Goal: Information Seeking & Learning: Learn about a topic

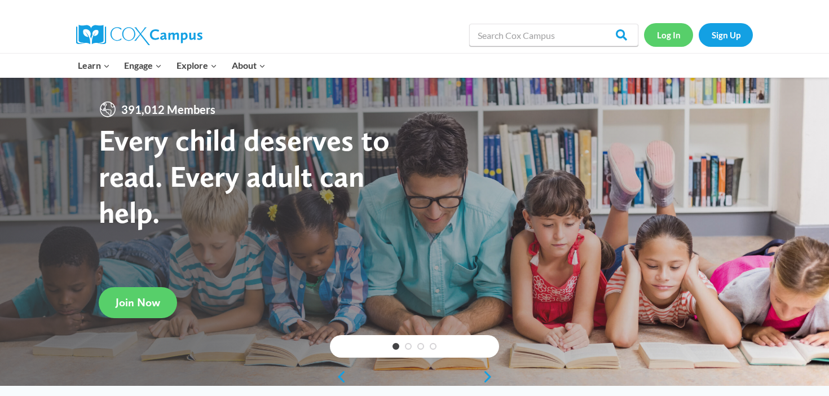
click at [671, 44] on link "Log In" at bounding box center [668, 34] width 49 height 23
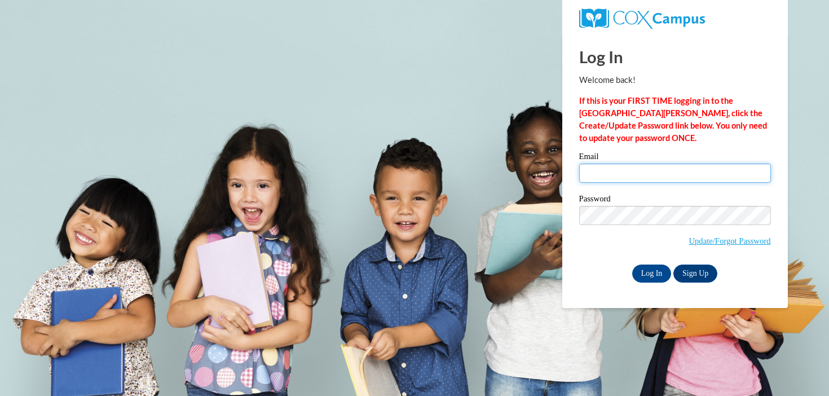
click at [633, 178] on input "Email" at bounding box center [675, 172] width 192 height 19
type input "mhanson@mtsd.k12.wi.us"
click at [632, 264] on input "Log In" at bounding box center [651, 273] width 39 height 18
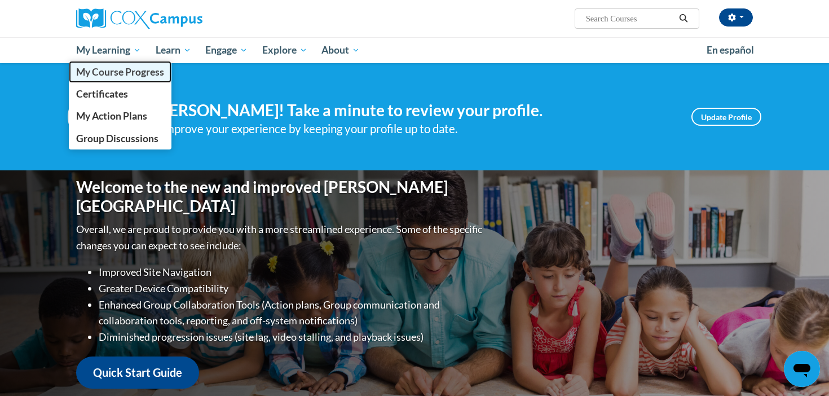
click at [126, 74] on span "My Course Progress" at bounding box center [120, 72] width 88 height 12
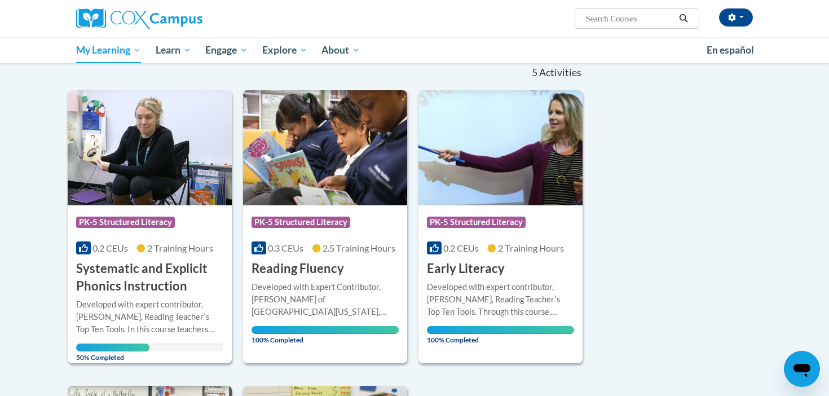
scroll to position [130, 0]
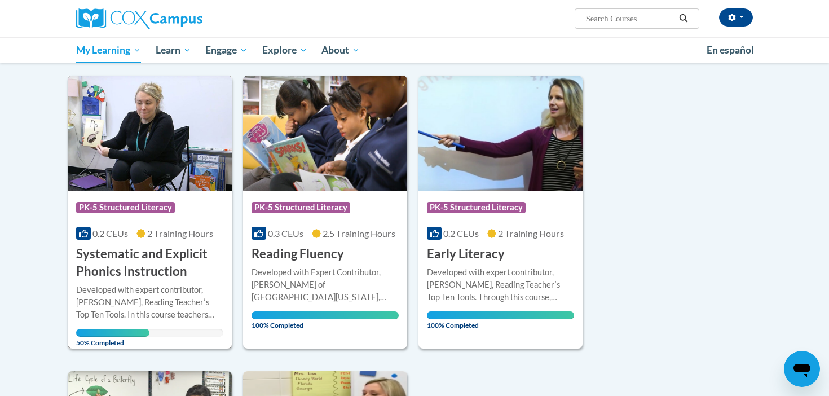
click at [149, 302] on div "Developed with expert contributor, Dr. Deborah Glaser, Reading Teacherʹs Top Te…" at bounding box center [149, 302] width 147 height 37
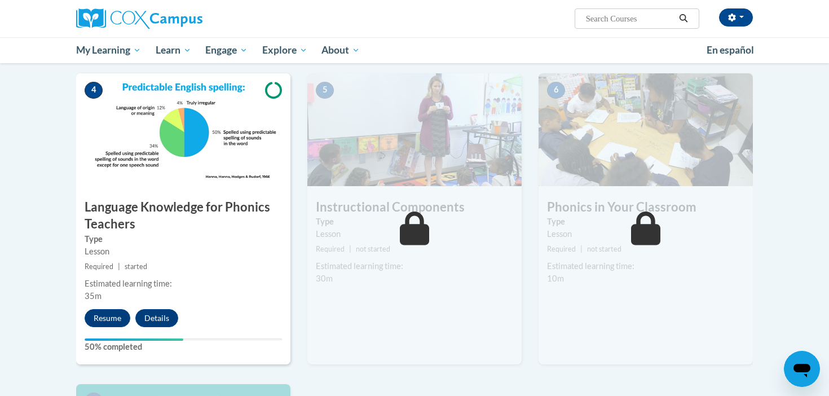
scroll to position [538, 0]
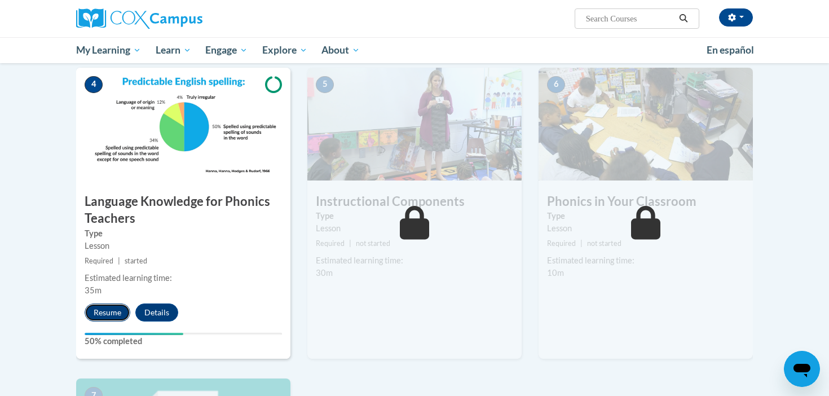
click at [123, 316] on button "Resume" at bounding box center [108, 312] width 46 height 18
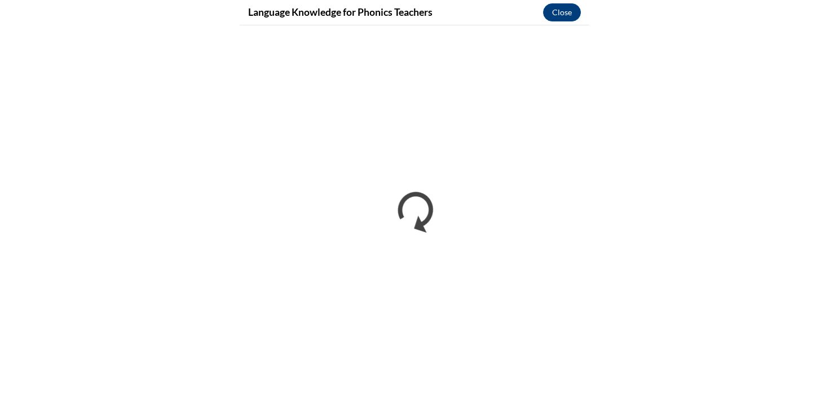
scroll to position [518, 0]
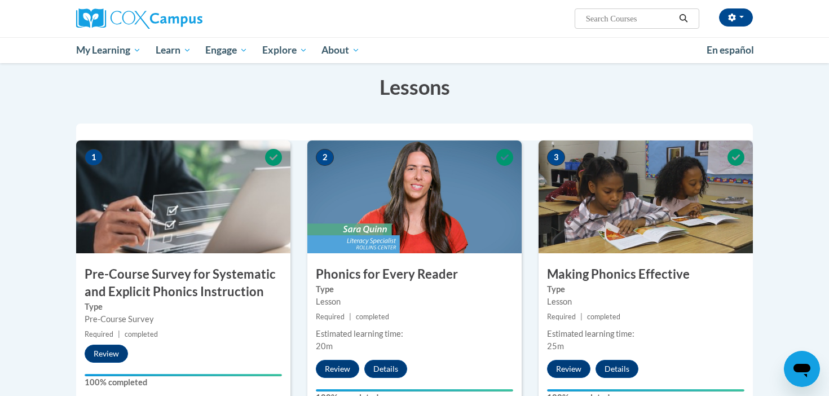
scroll to position [282, 0]
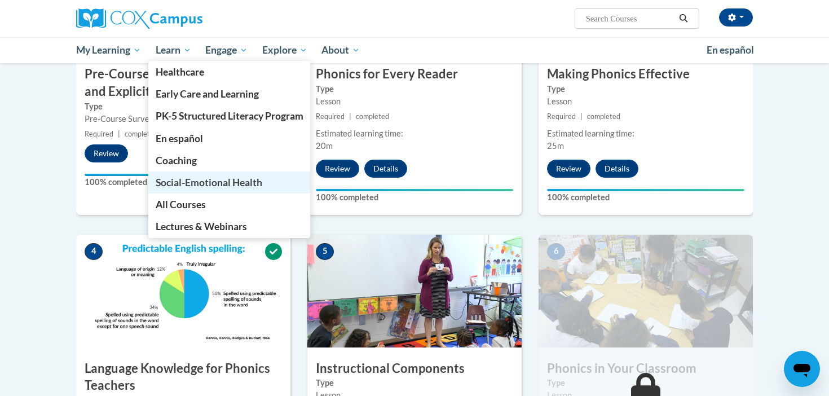
scroll to position [282, 0]
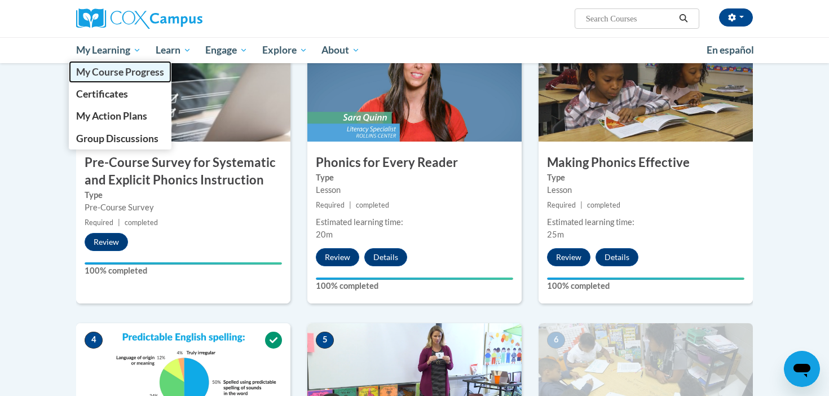
click at [124, 72] on span "My Course Progress" at bounding box center [120, 72] width 88 height 12
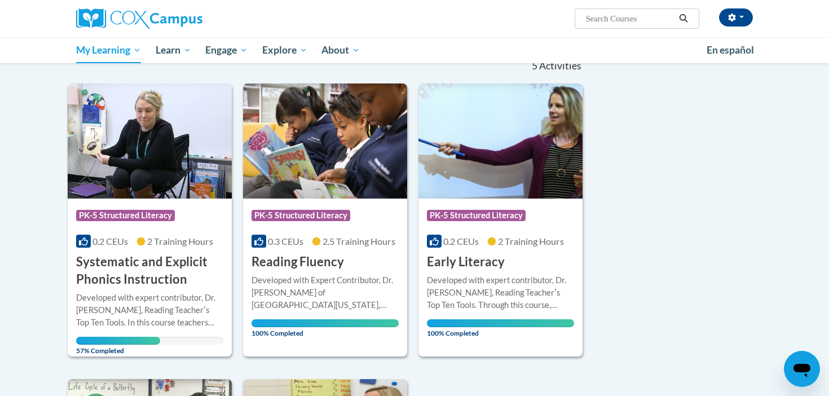
scroll to position [121, 0]
click at [136, 313] on div "Developed with expert contributor, Dr. Deborah Glaser, Reading Teacherʹs Top Te…" at bounding box center [149, 310] width 147 height 37
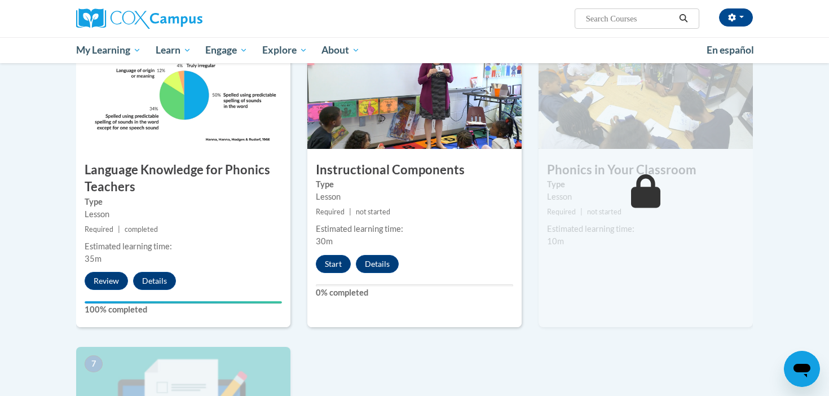
scroll to position [567, 0]
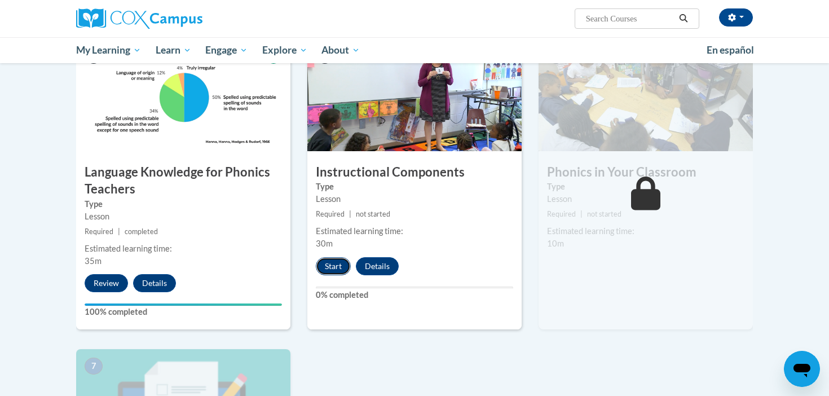
click at [339, 269] on button "Start" at bounding box center [333, 266] width 35 height 18
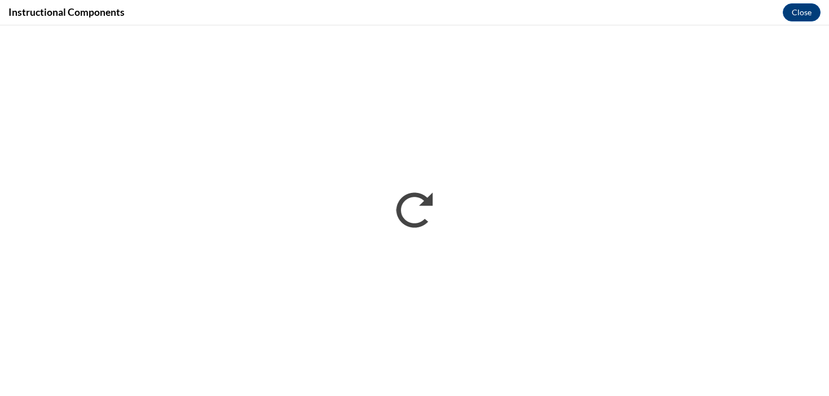
scroll to position [0, 0]
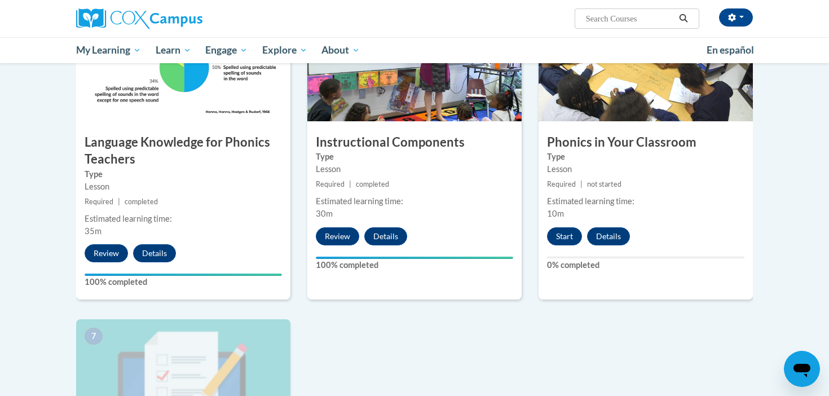
scroll to position [598, 0]
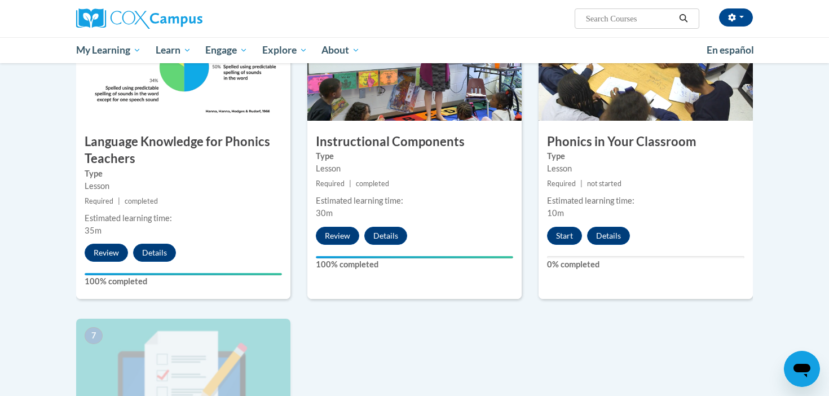
click at [657, 145] on h3 "Phonics in Your Classroom" at bounding box center [645, 141] width 214 height 17
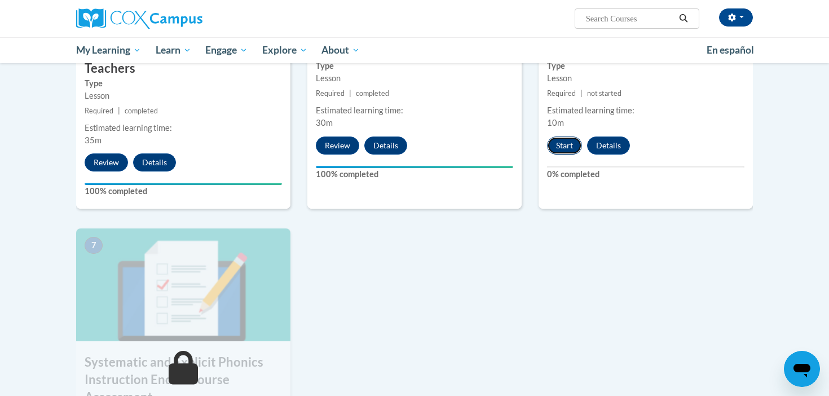
click at [571, 143] on button "Start" at bounding box center [564, 145] width 35 height 18
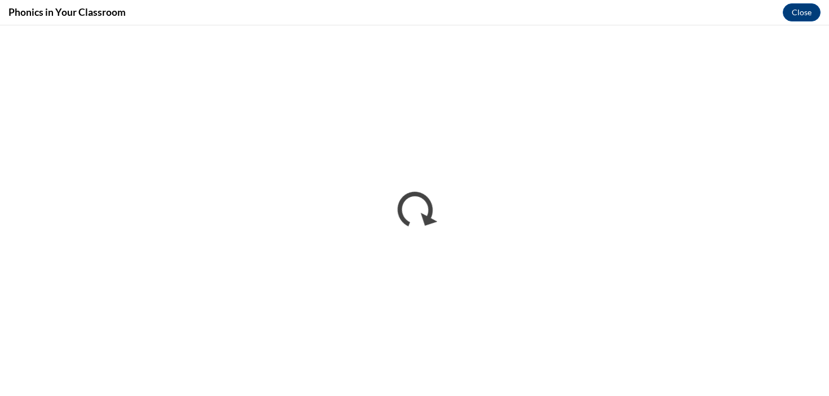
scroll to position [0, 0]
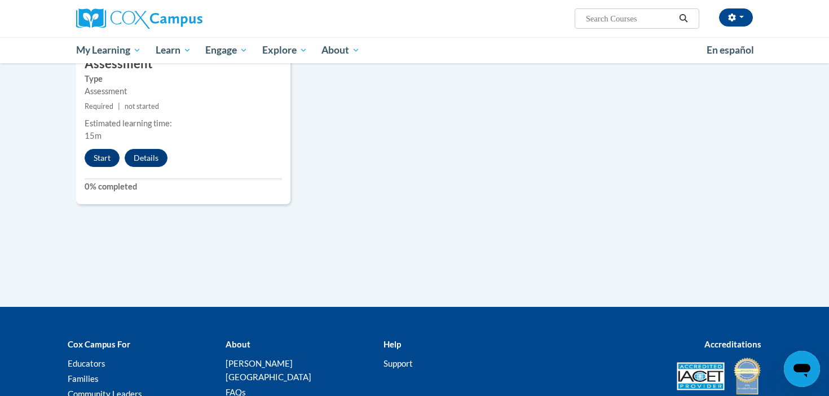
scroll to position [841, 0]
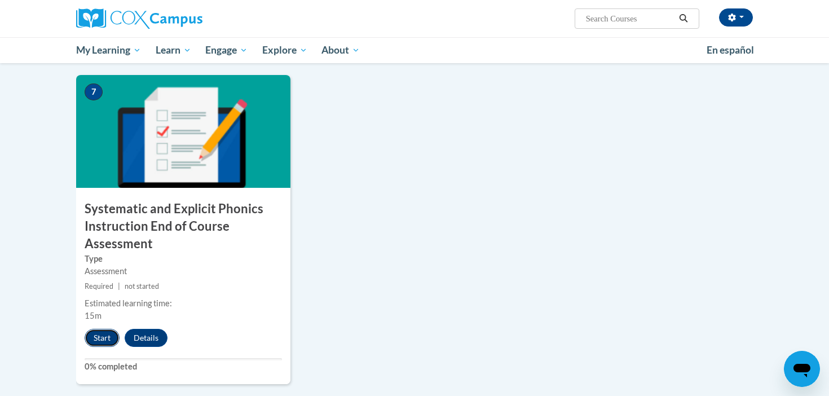
click at [105, 333] on button "Start" at bounding box center [102, 338] width 35 height 18
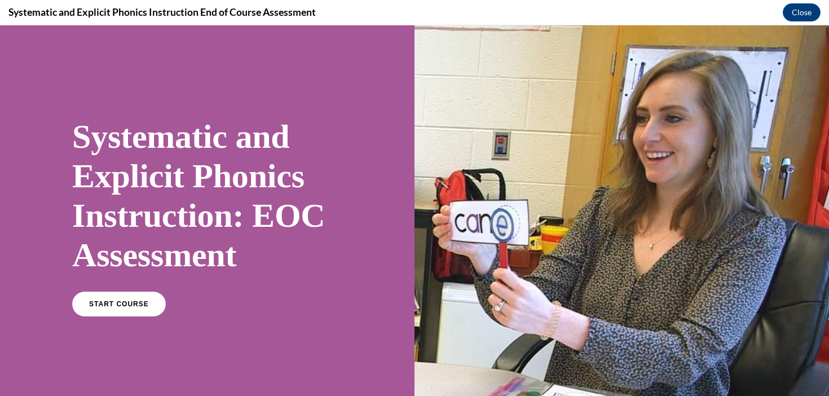
scroll to position [0, 0]
click at [106, 299] on link "START COURSE" at bounding box center [119, 304] width 98 height 26
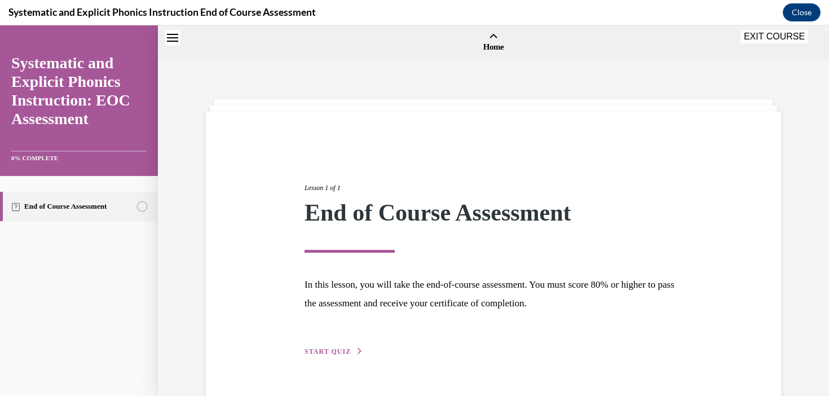
scroll to position [35, 0]
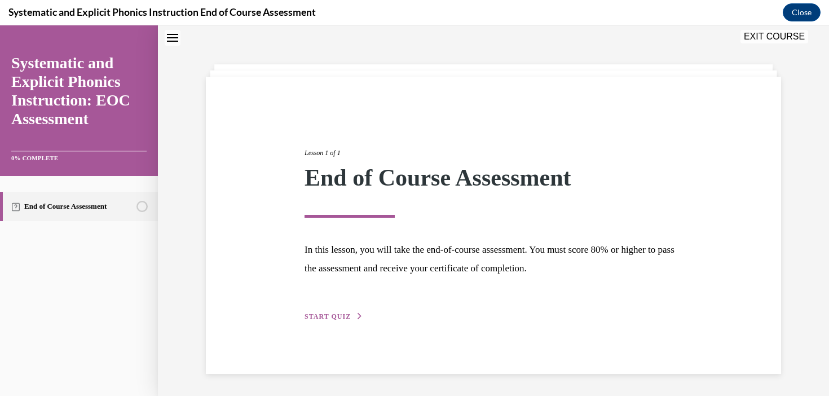
click at [338, 320] on span "START QUIZ" at bounding box center [327, 316] width 46 height 8
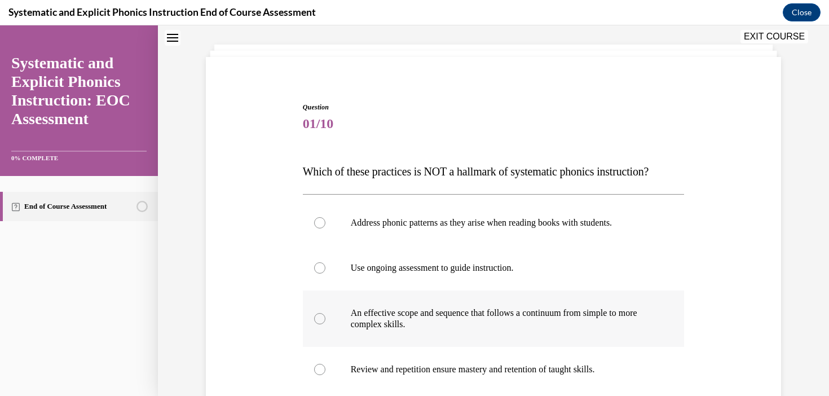
scroll to position [56, 0]
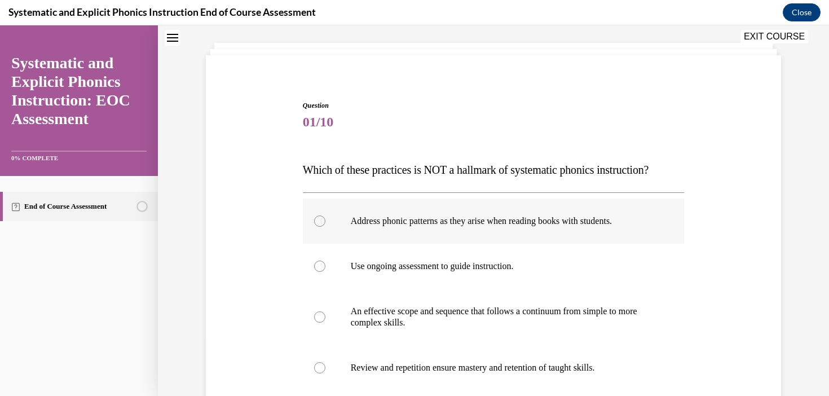
click at [400, 236] on div at bounding box center [494, 220] width 382 height 45
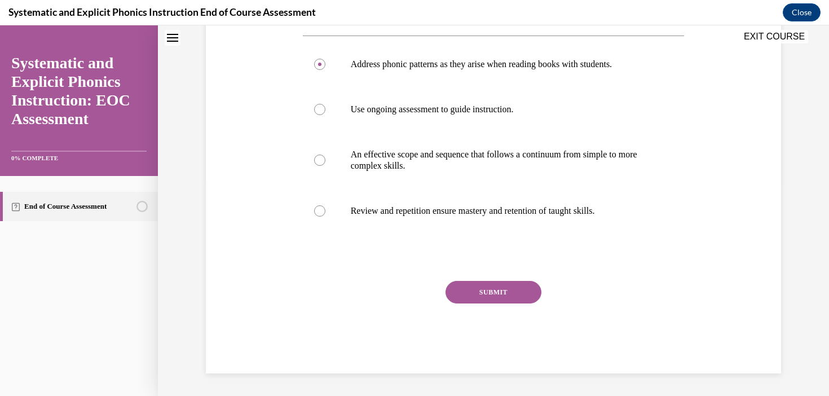
click at [511, 299] on button "SUBMIT" at bounding box center [493, 292] width 96 height 23
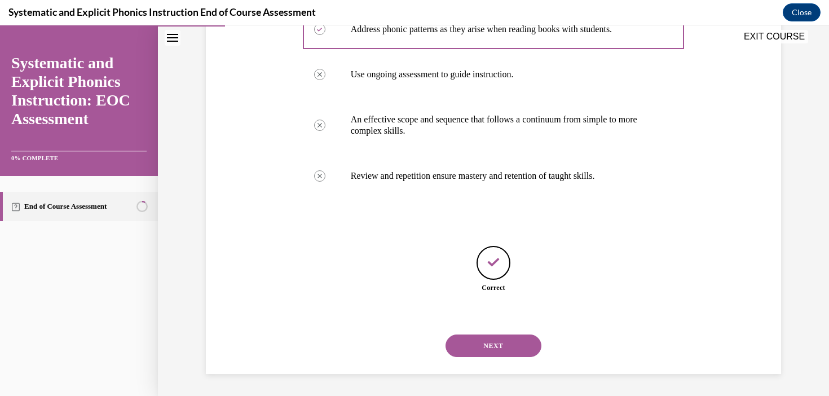
scroll to position [249, 0]
click at [500, 344] on button "NEXT" at bounding box center [493, 345] width 96 height 23
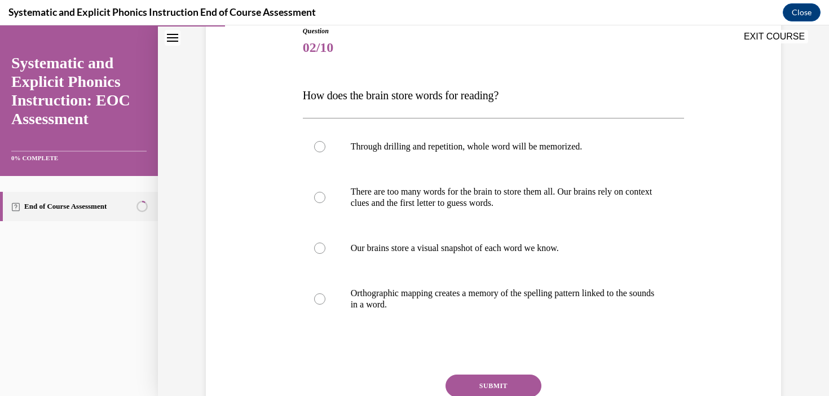
scroll to position [134, 0]
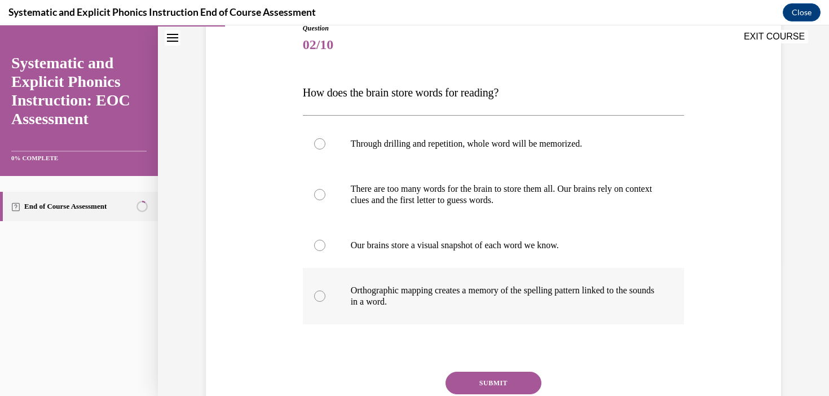
click at [483, 286] on p "Orthographic mapping creates a memory of the spelling pattern linked to the sou…" at bounding box center [504, 296] width 306 height 23
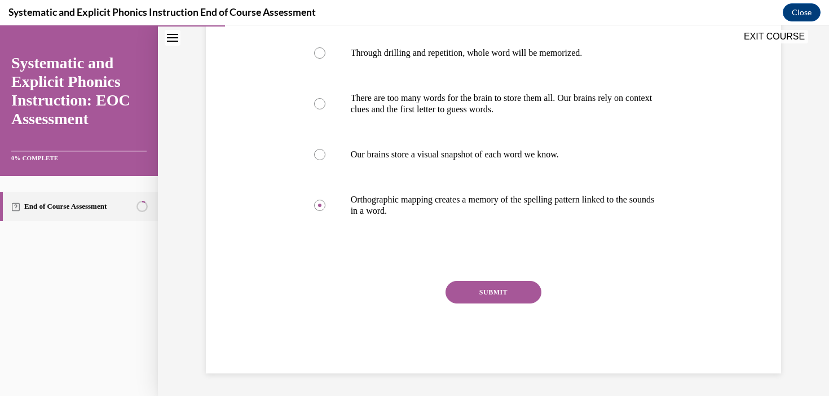
click at [496, 297] on button "SUBMIT" at bounding box center [493, 292] width 96 height 23
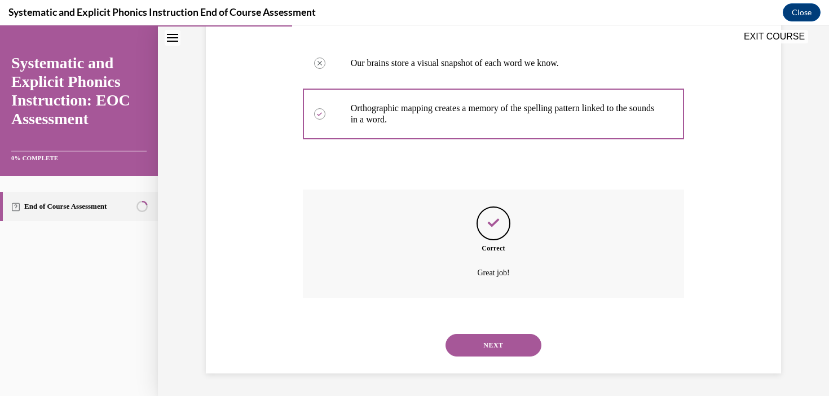
click at [496, 348] on button "NEXT" at bounding box center [493, 345] width 96 height 23
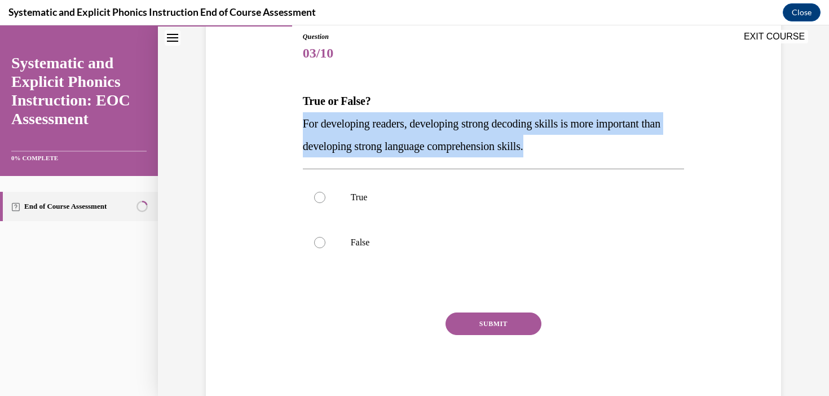
drag, startPoint x: 568, startPoint y: 149, endPoint x: 267, endPoint y: 132, distance: 301.0
click at [267, 132] on div "Question 03/10 True or False? For developing readers, developing strong decodin…" at bounding box center [493, 201] width 581 height 407
copy span "For developing readers, developing strong decoding skills is more important tha…"
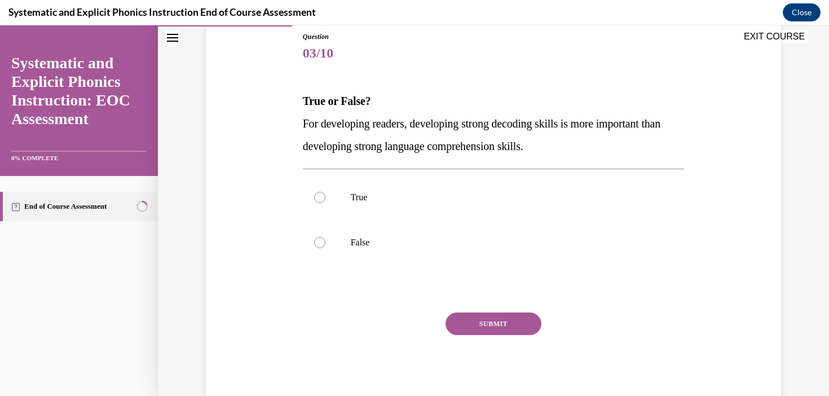
click at [579, 80] on div "Question 03/10 True or False? For developing readers, developing strong decodin…" at bounding box center [494, 218] width 382 height 373
click at [450, 244] on p "False" at bounding box center [504, 242] width 306 height 11
click at [496, 322] on button "SUBMIT" at bounding box center [493, 323] width 96 height 23
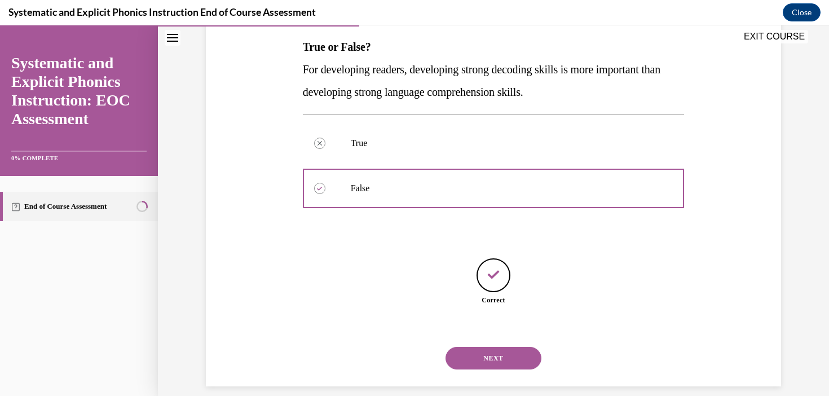
scroll to position [192, 0]
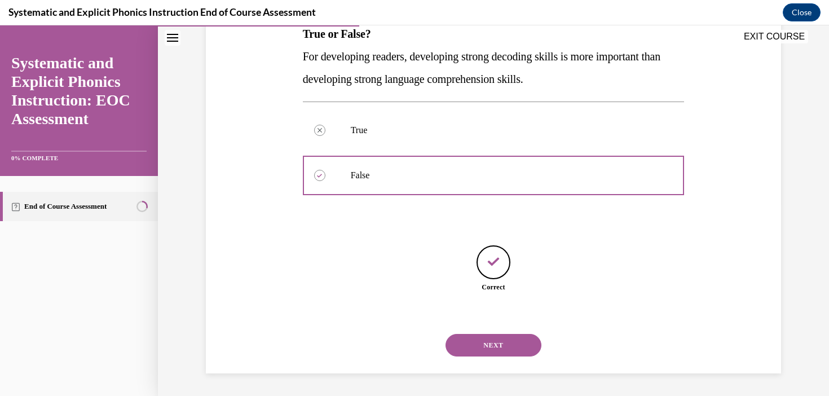
click at [493, 349] on button "NEXT" at bounding box center [493, 345] width 96 height 23
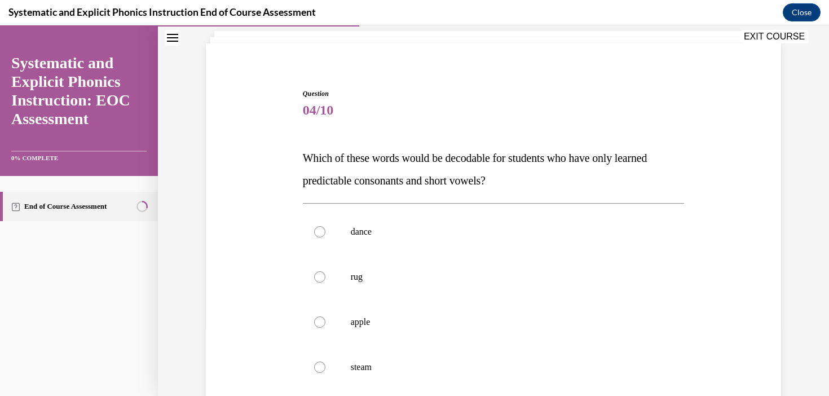
scroll to position [98, 0]
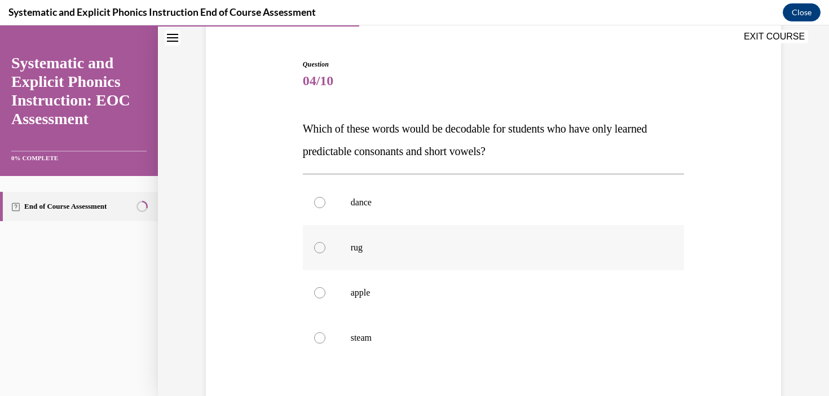
click at [442, 251] on p "rug" at bounding box center [504, 247] width 306 height 11
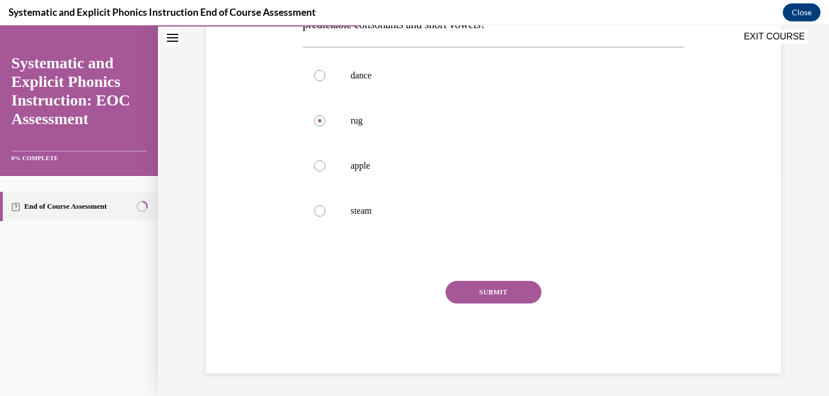
click at [494, 294] on button "SUBMIT" at bounding box center [493, 292] width 96 height 23
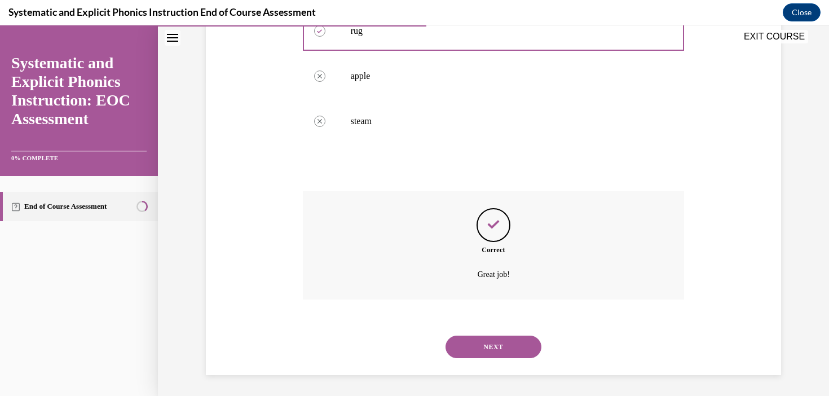
scroll to position [316, 0]
click at [498, 348] on button "NEXT" at bounding box center [493, 345] width 96 height 23
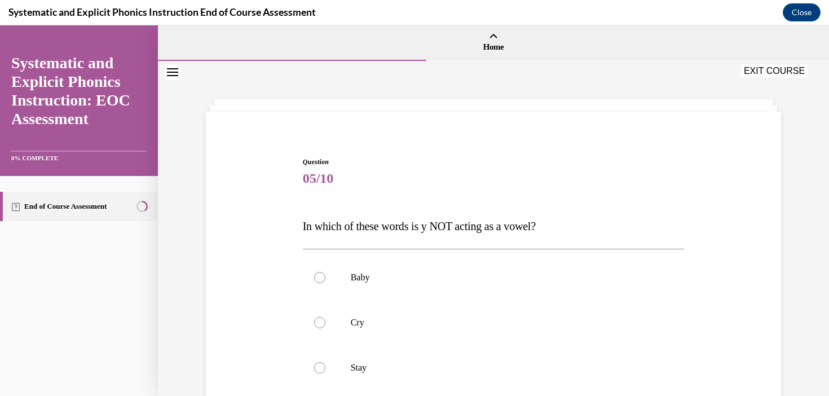
scroll to position [127, 0]
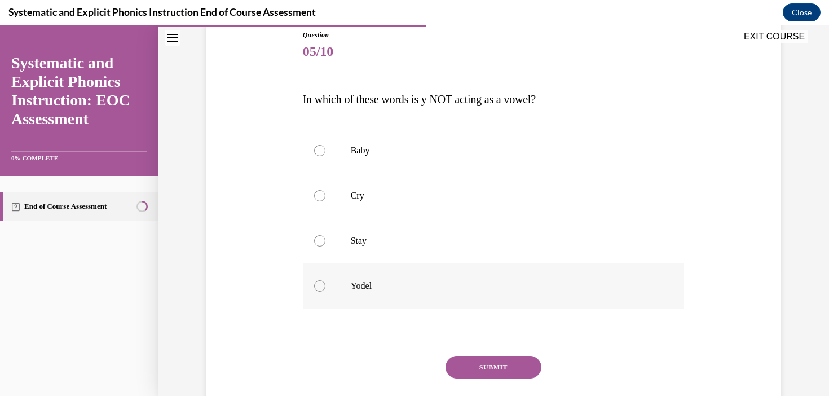
click at [475, 289] on p "Yodel" at bounding box center [504, 285] width 306 height 11
click at [499, 369] on button "SUBMIT" at bounding box center [493, 367] width 96 height 23
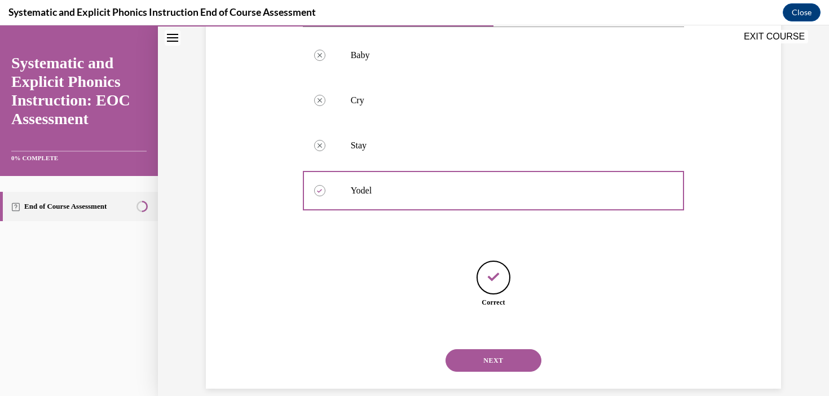
scroll to position [237, 0]
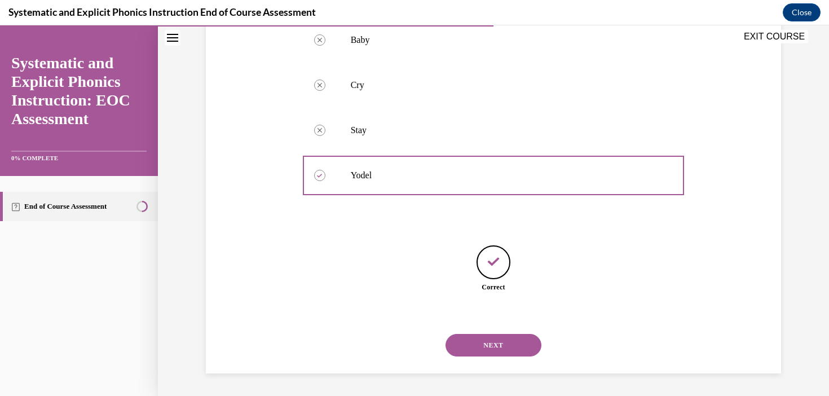
click at [507, 353] on button "NEXT" at bounding box center [493, 345] width 96 height 23
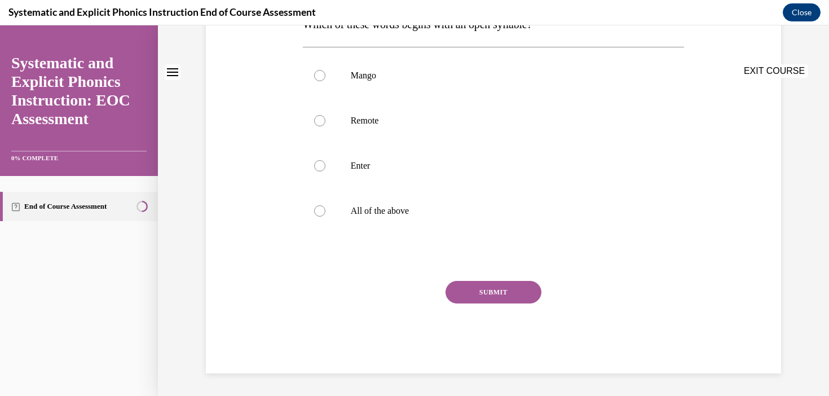
scroll to position [0, 0]
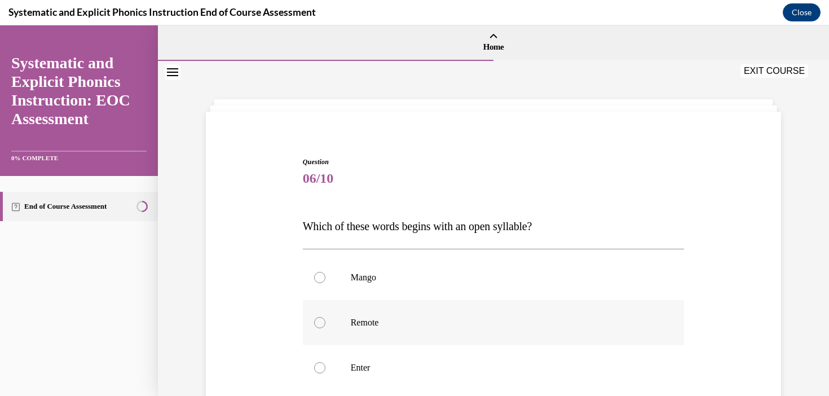
click at [466, 317] on p "Remote" at bounding box center [504, 322] width 306 height 11
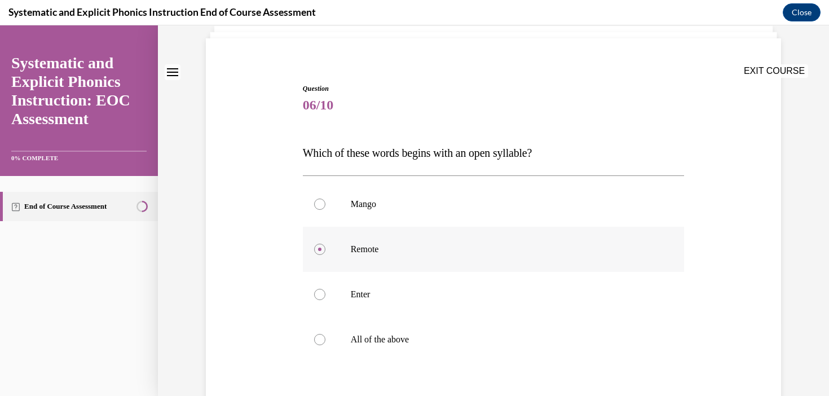
scroll to position [202, 0]
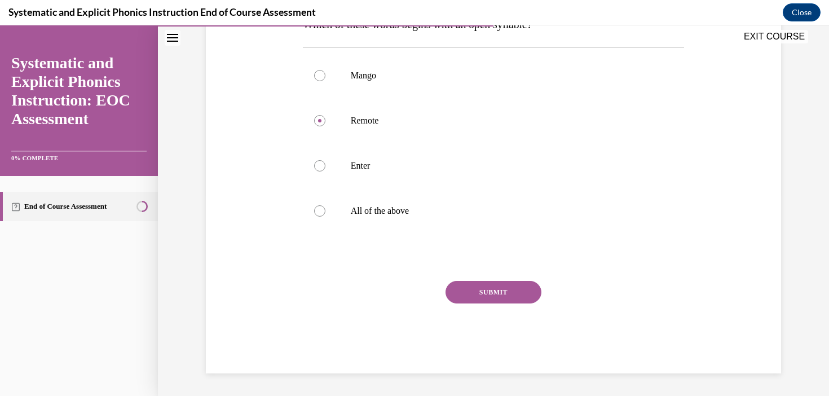
click at [480, 287] on button "SUBMIT" at bounding box center [493, 292] width 96 height 23
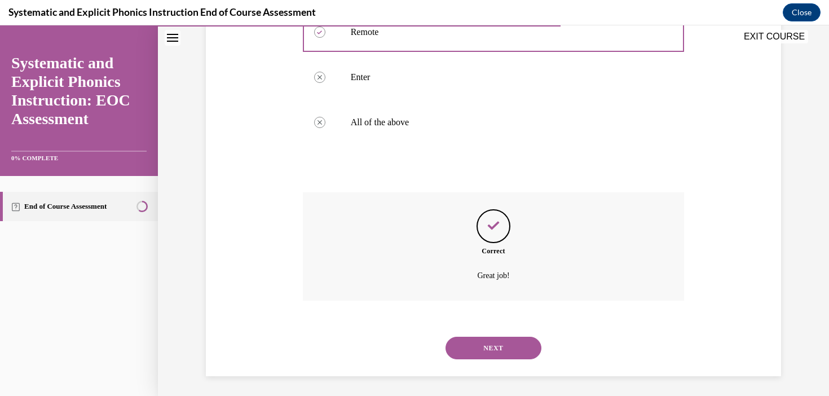
scroll to position [293, 0]
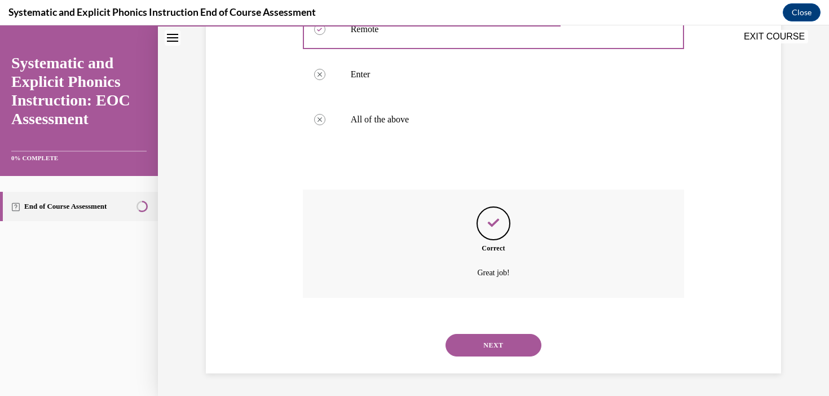
click at [490, 340] on button "NEXT" at bounding box center [493, 345] width 96 height 23
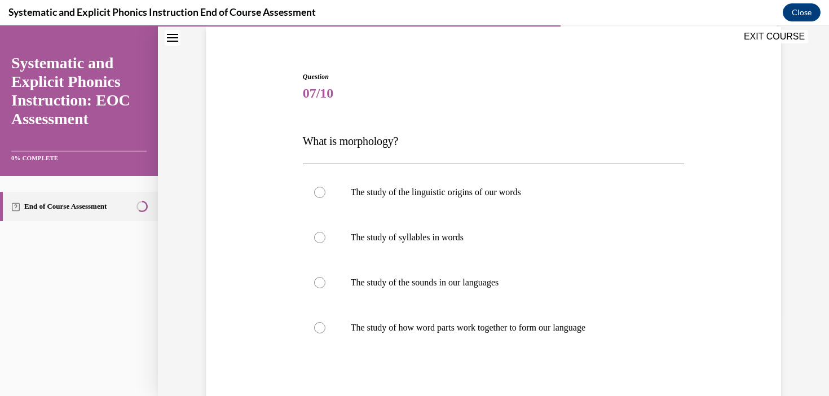
scroll to position [84, 0]
click at [490, 340] on div at bounding box center [494, 328] width 382 height 45
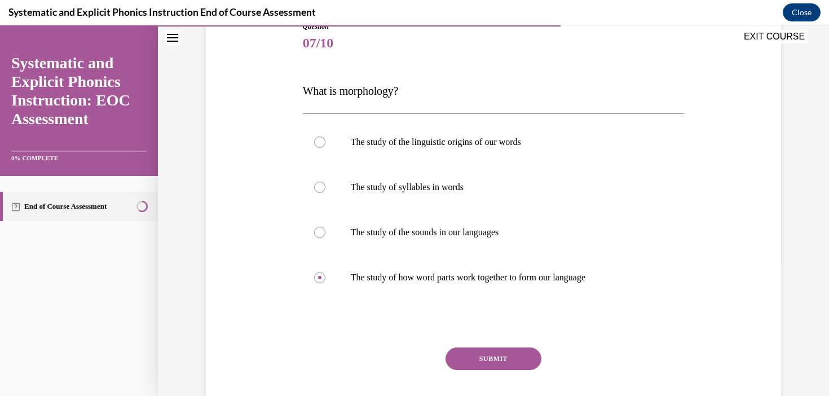
scroll to position [155, 0]
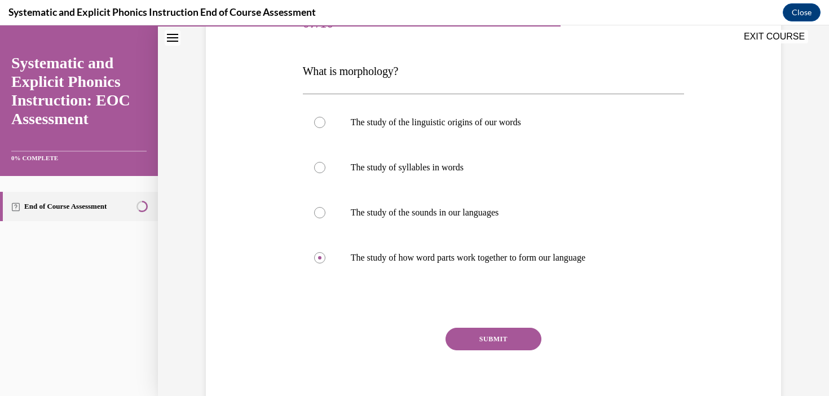
click at [509, 342] on button "SUBMIT" at bounding box center [493, 339] width 96 height 23
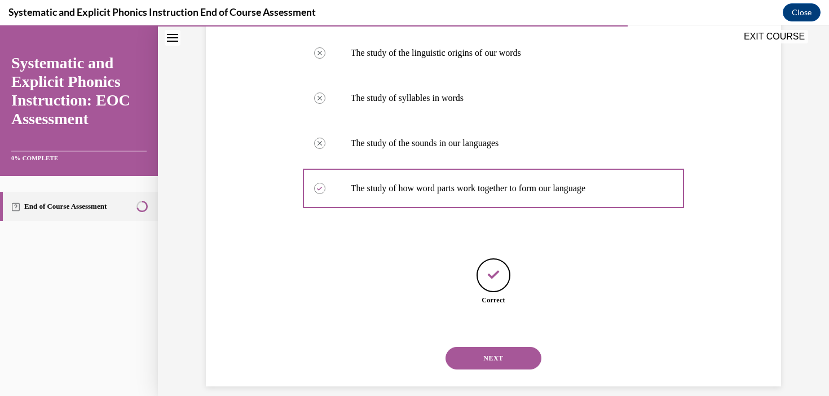
scroll to position [237, 0]
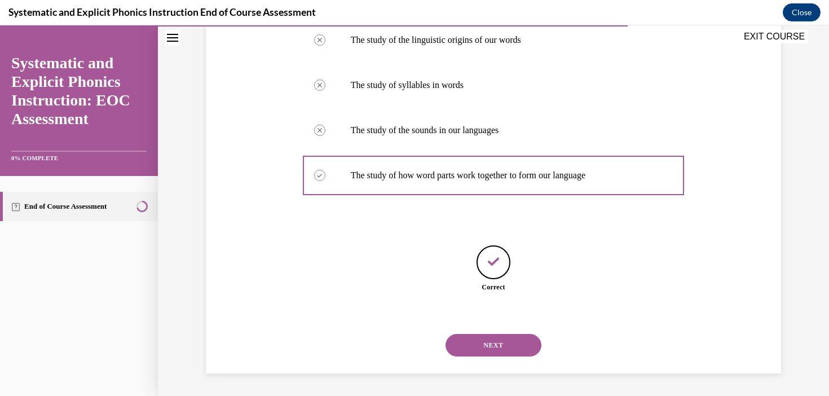
click at [510, 337] on button "NEXT" at bounding box center [493, 345] width 96 height 23
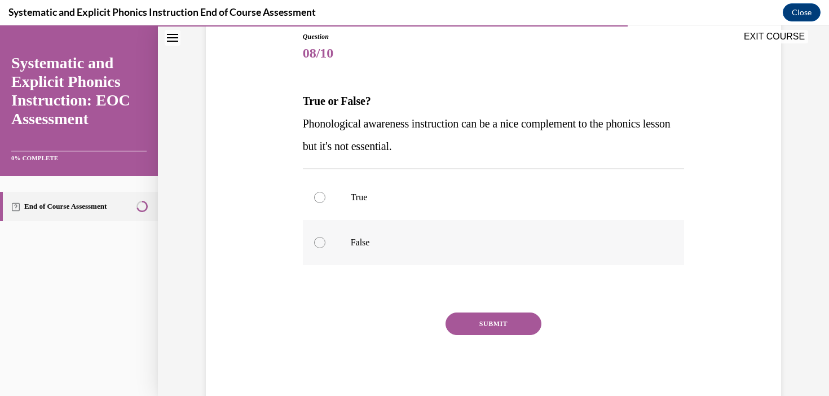
click at [433, 245] on p "False" at bounding box center [504, 242] width 306 height 11
click at [511, 327] on button "SUBMIT" at bounding box center [493, 323] width 96 height 23
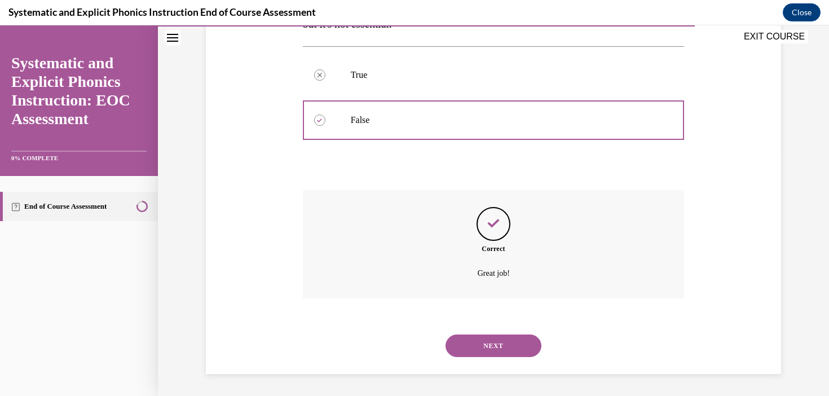
scroll to position [248, 0]
click at [510, 339] on button "NEXT" at bounding box center [493, 345] width 96 height 23
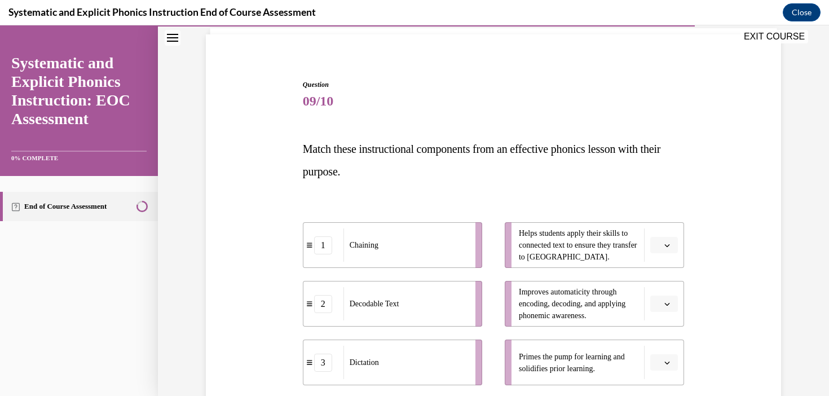
scroll to position [87, 0]
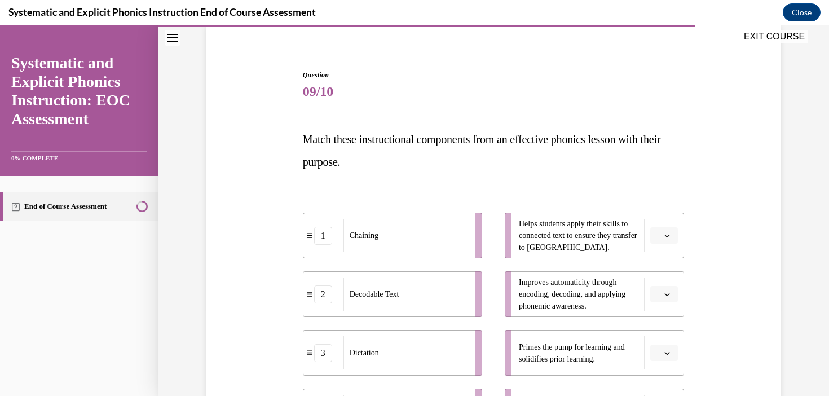
click at [670, 293] on span "button" at bounding box center [667, 294] width 8 height 8
click at [591, 224] on span "Helps students apply their skills to connected text to ensure they transfer to …" at bounding box center [579, 236] width 120 height 36
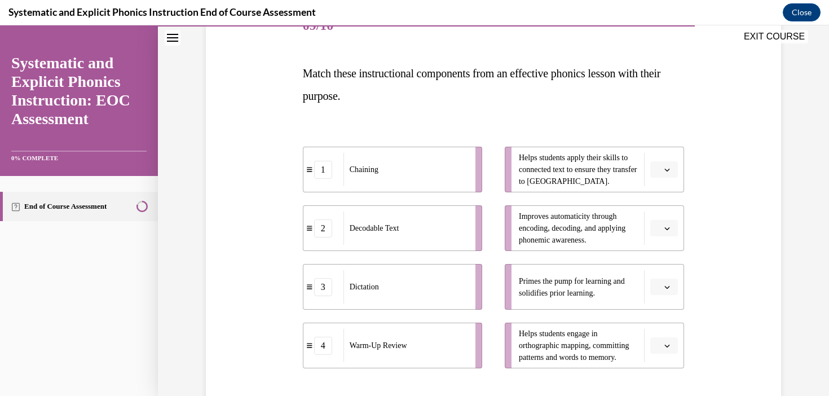
scroll to position [154, 0]
click at [327, 295] on li "3 Dictation" at bounding box center [392, 286] width 179 height 46
click at [670, 286] on span "button" at bounding box center [667, 286] width 8 height 8
click at [661, 191] on span "1" at bounding box center [659, 192] width 4 height 9
click at [669, 169] on icon "button" at bounding box center [667, 169] width 6 height 6
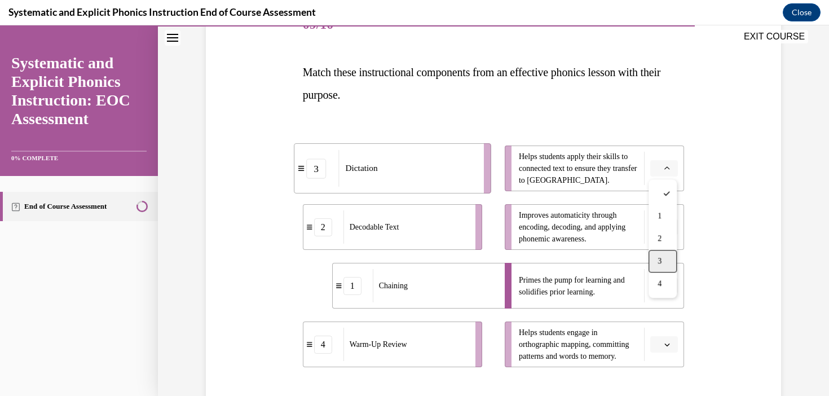
click at [660, 259] on span "3" at bounding box center [659, 260] width 4 height 9
click at [671, 170] on span "button" at bounding box center [667, 169] width 8 height 8
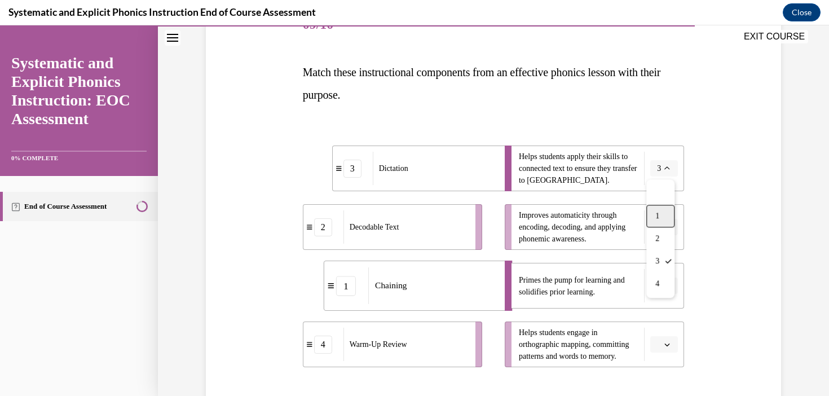
click at [662, 219] on div "1" at bounding box center [660, 216] width 28 height 23
click at [658, 284] on span "Please select an option" at bounding box center [659, 285] width 4 height 11
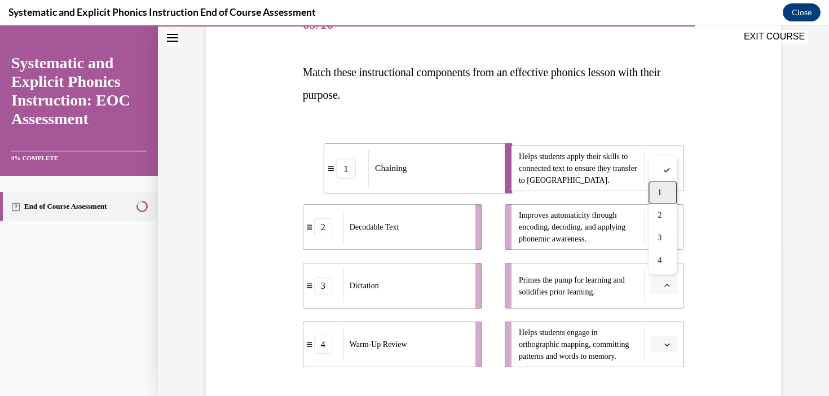
click at [662, 191] on div "1" at bounding box center [662, 193] width 28 height 23
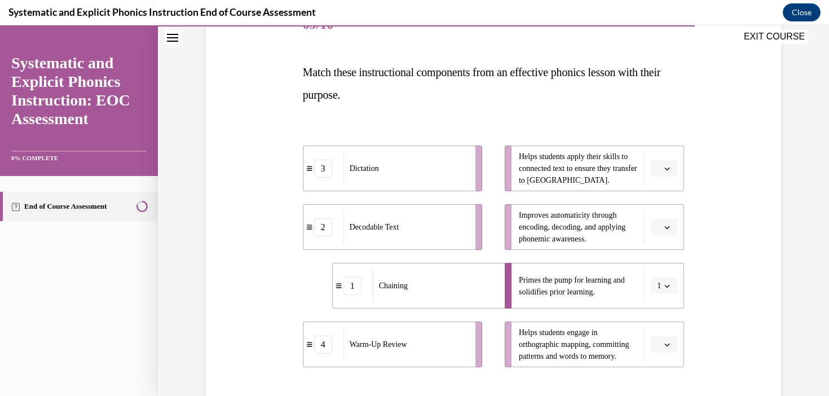
click at [665, 166] on icon "button" at bounding box center [667, 169] width 6 height 6
click at [661, 259] on span "3" at bounding box center [659, 260] width 4 height 9
click at [675, 350] on button "button" at bounding box center [664, 344] width 28 height 17
click at [666, 293] on div "3" at bounding box center [662, 296] width 28 height 23
click at [666, 290] on button "1" at bounding box center [664, 285] width 28 height 17
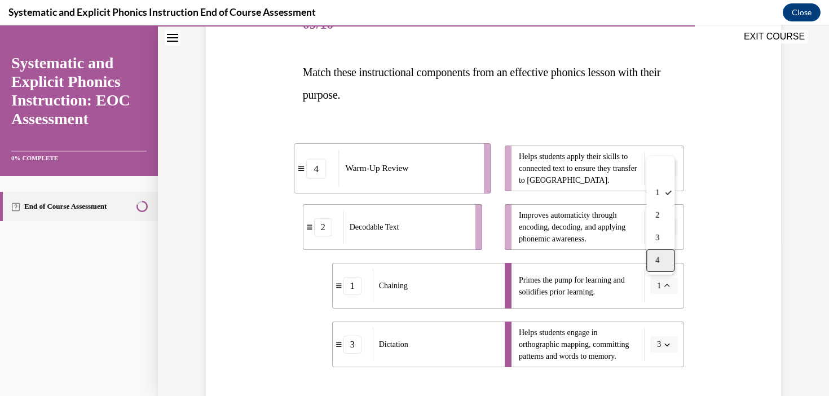
click at [662, 259] on div "4" at bounding box center [660, 260] width 28 height 23
click at [663, 231] on button "button" at bounding box center [664, 227] width 28 height 17
click at [661, 273] on span "1" at bounding box center [659, 274] width 4 height 9
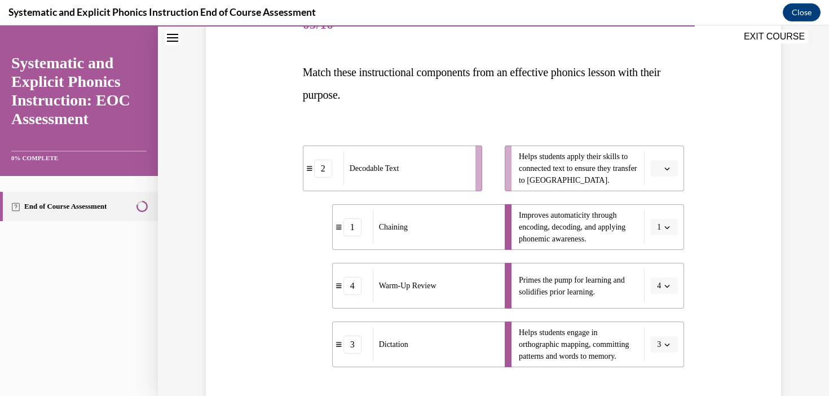
click at [667, 172] on button "button" at bounding box center [664, 168] width 28 height 17
click at [660, 233] on div "2" at bounding box center [662, 238] width 28 height 23
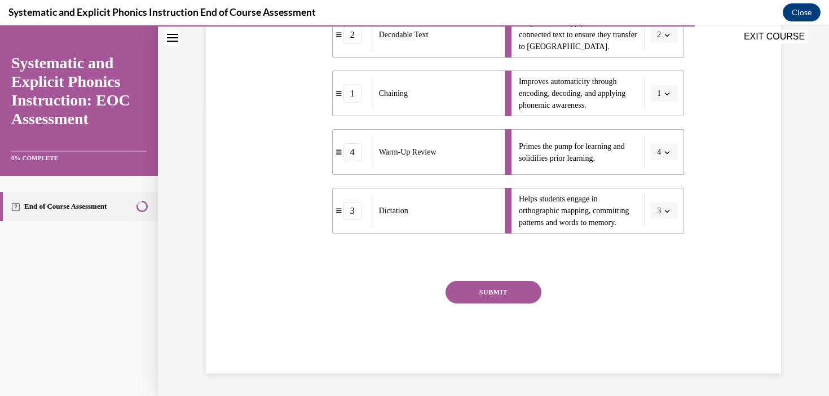
click at [502, 287] on button "SUBMIT" at bounding box center [493, 292] width 96 height 23
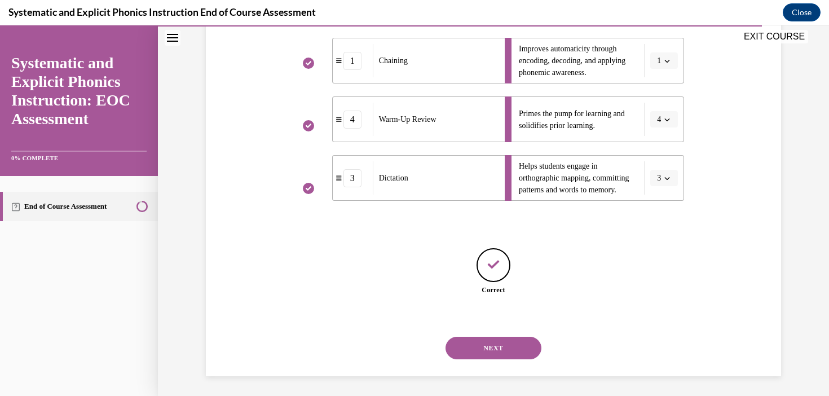
scroll to position [323, 0]
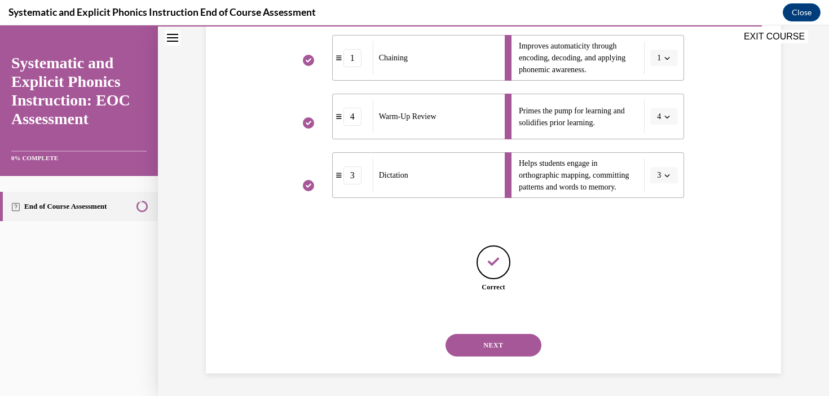
click at [503, 358] on div "NEXT" at bounding box center [494, 344] width 382 height 45
click at [504, 351] on button "NEXT" at bounding box center [493, 345] width 96 height 23
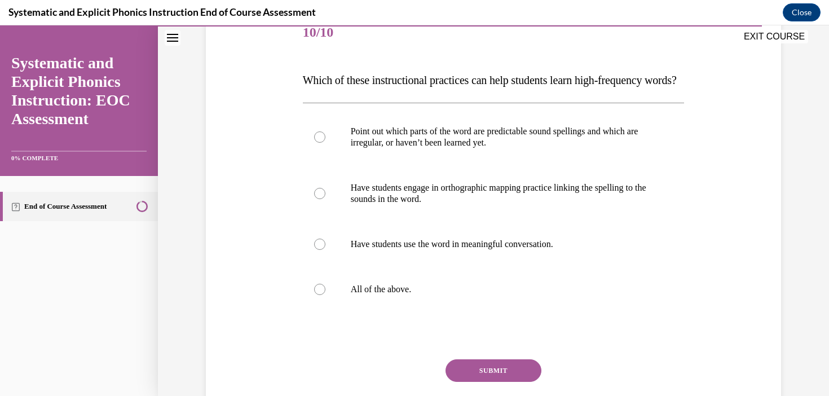
scroll to position [153, 0]
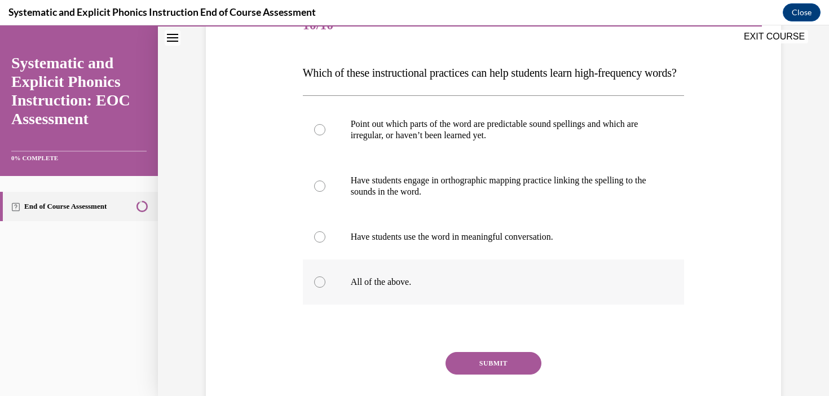
click at [458, 304] on div at bounding box center [494, 281] width 382 height 45
click at [476, 374] on button "SUBMIT" at bounding box center [493, 363] width 96 height 23
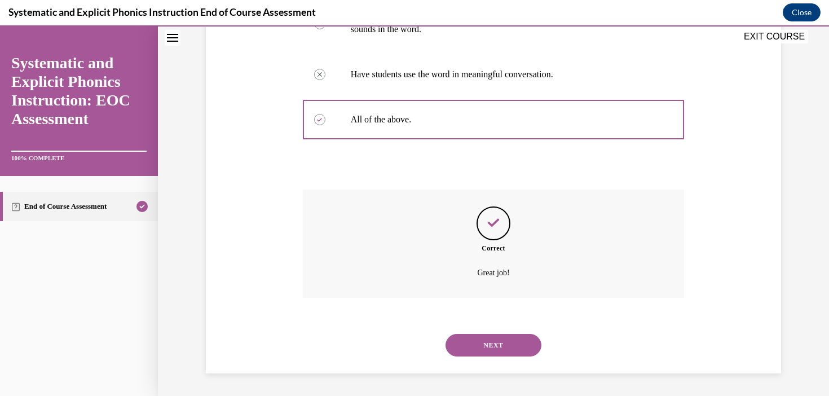
scroll to position [338, 0]
click at [504, 346] on button "NEXT" at bounding box center [493, 345] width 96 height 23
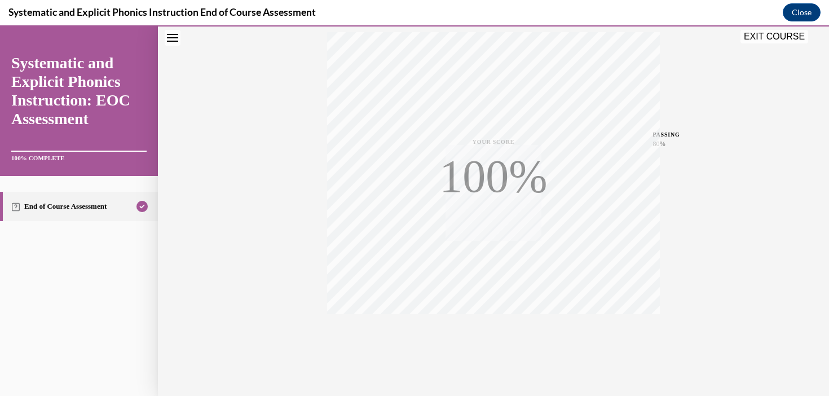
scroll to position [207, 0]
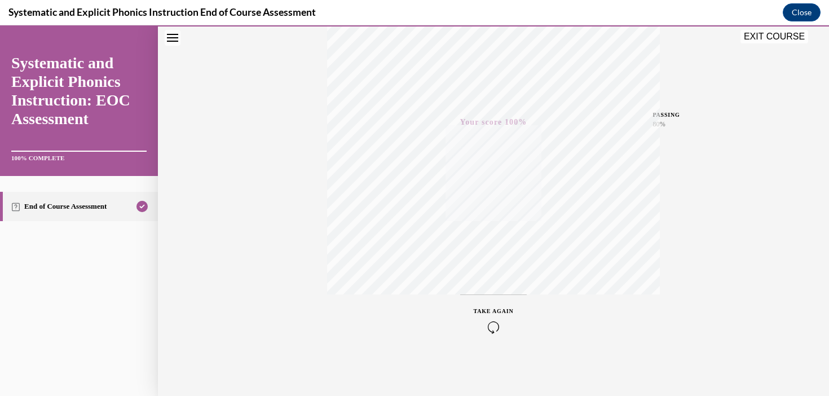
click at [776, 41] on button "EXIT COURSE" at bounding box center [774, 37] width 68 height 14
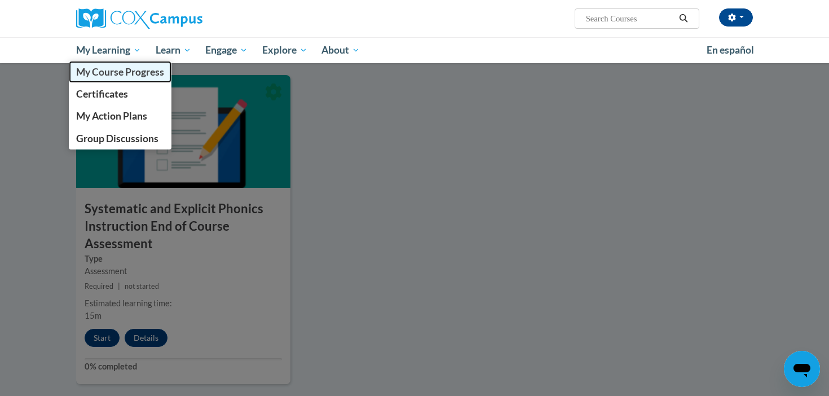
click at [116, 72] on span "My Course Progress" at bounding box center [120, 72] width 88 height 12
